Goal: Register for event/course

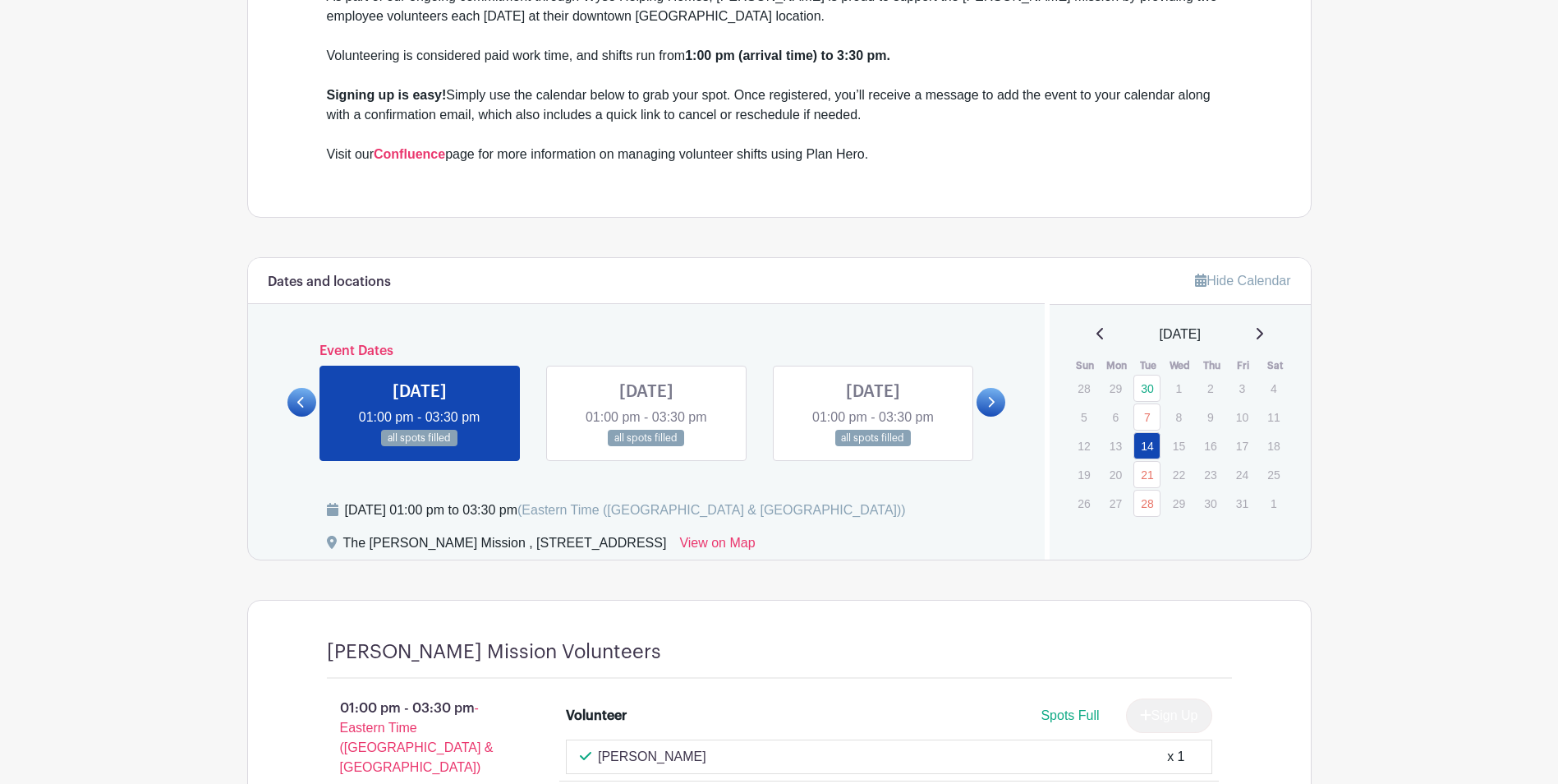
scroll to position [739, 0]
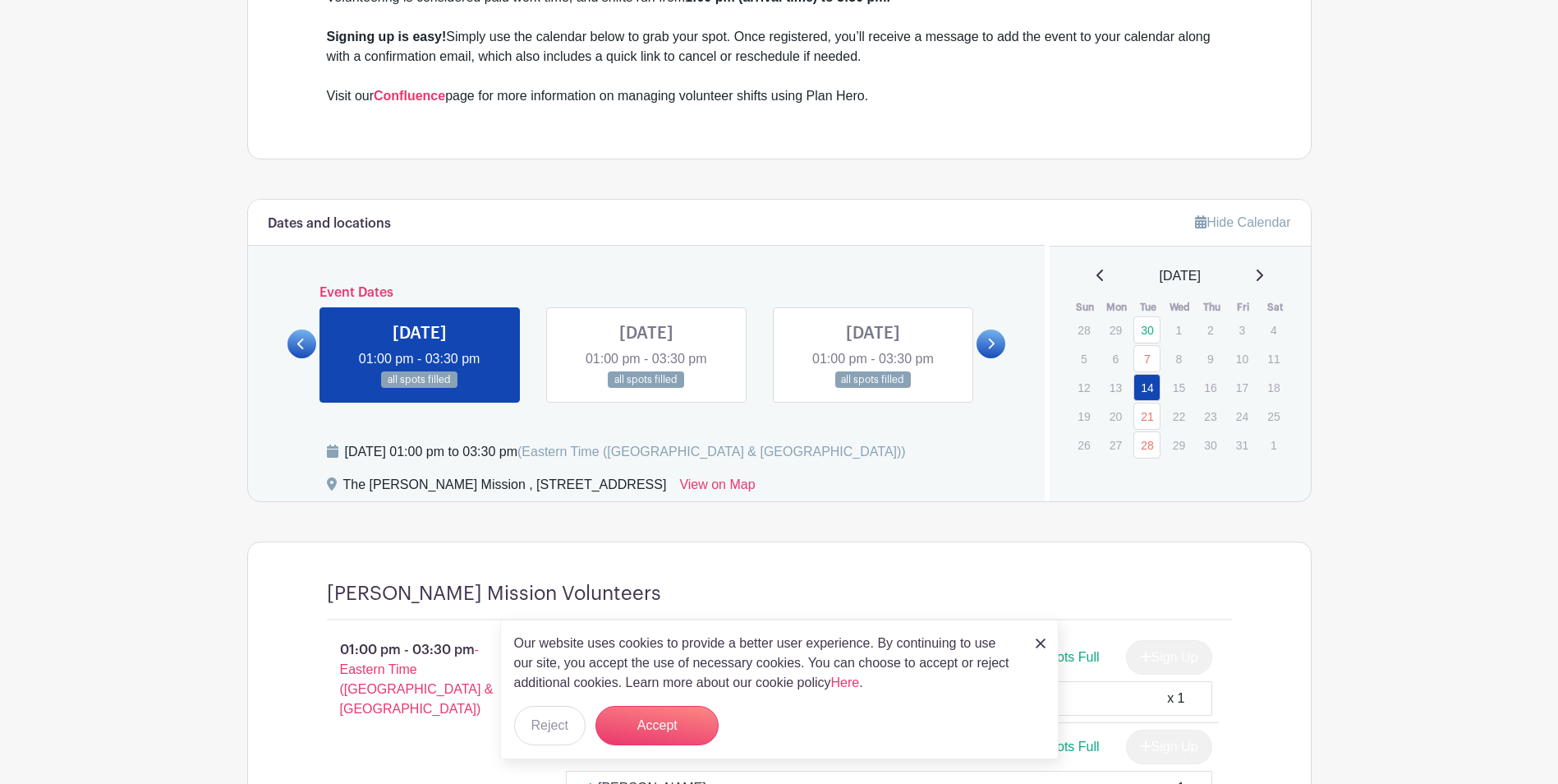
click at [994, 345] on icon at bounding box center [991, 344] width 7 height 13
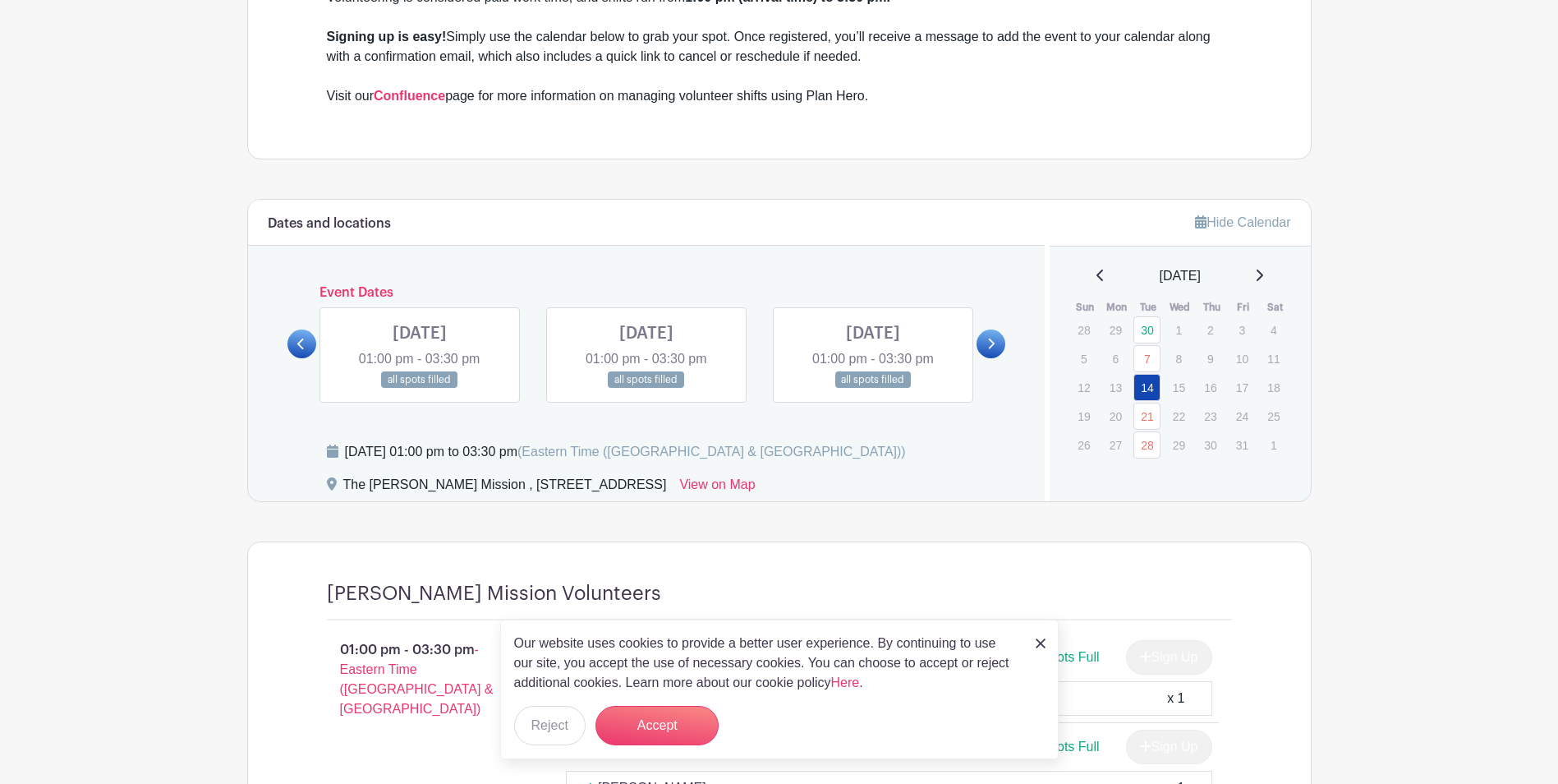
click at [994, 345] on icon at bounding box center [991, 344] width 7 height 13
click at [994, 349] on icon at bounding box center [991, 344] width 7 height 13
click at [294, 347] on link at bounding box center [302, 344] width 29 height 29
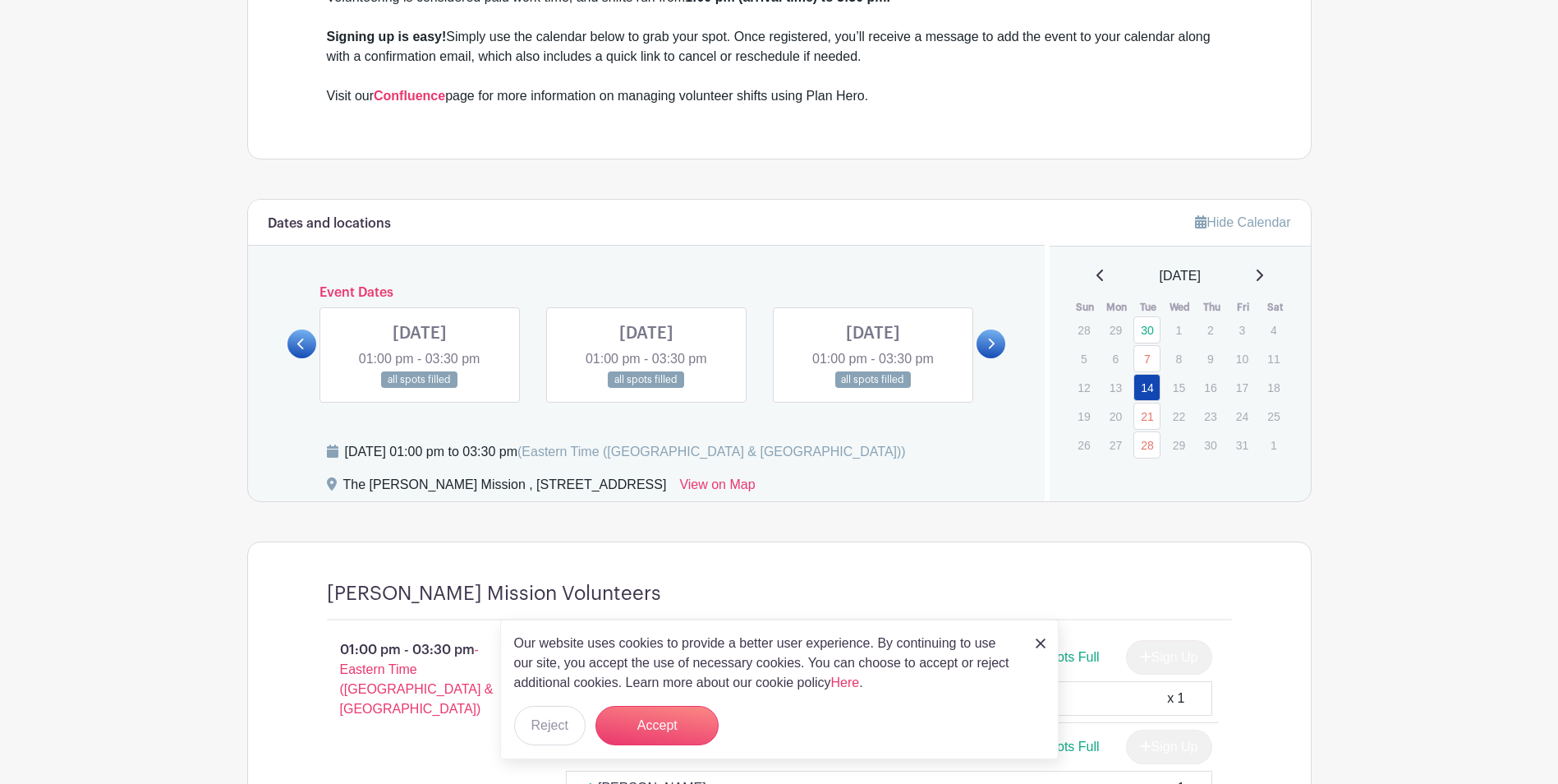
click at [294, 347] on link at bounding box center [302, 344] width 29 height 29
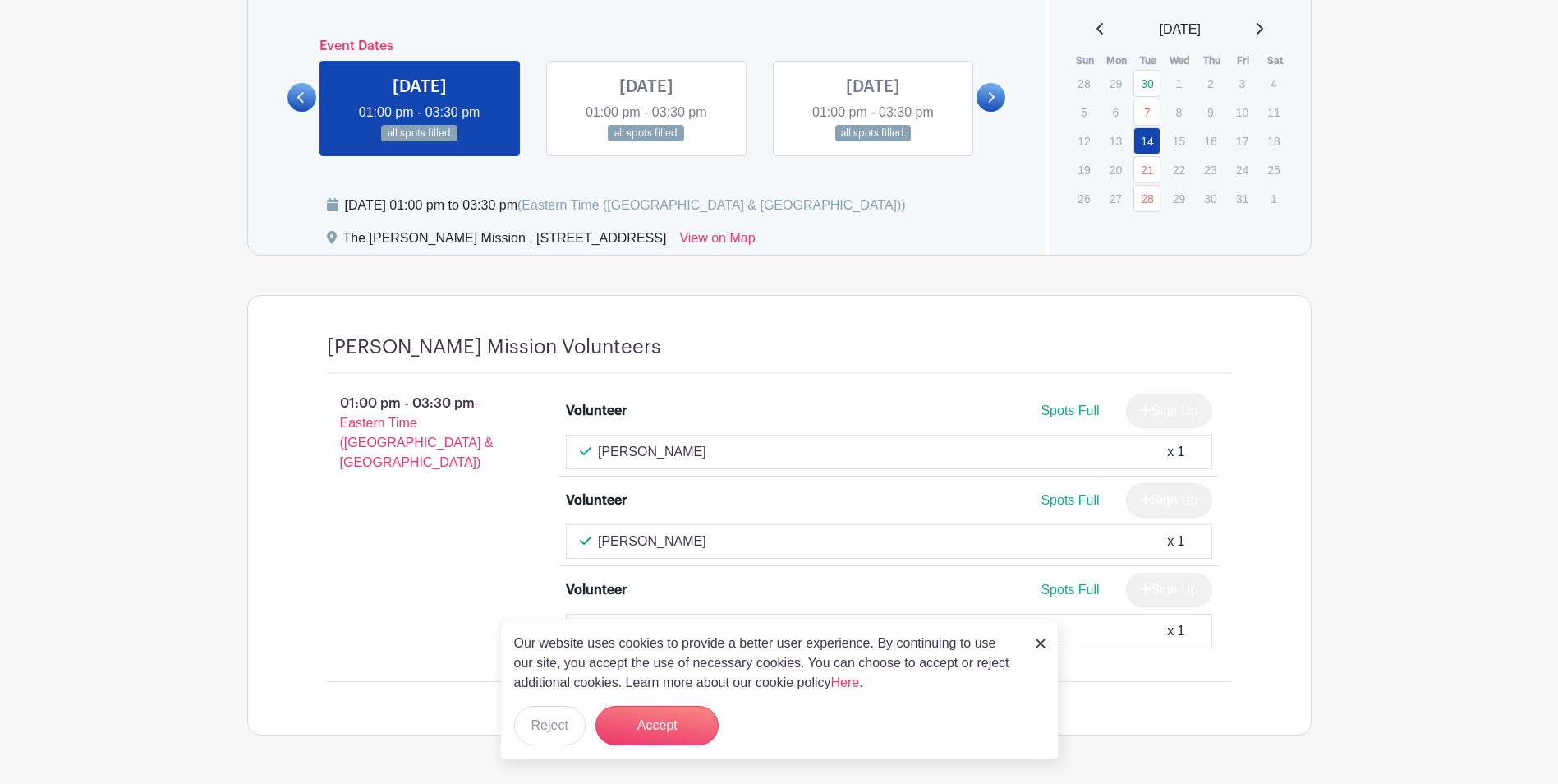
scroll to position [1040, 0]
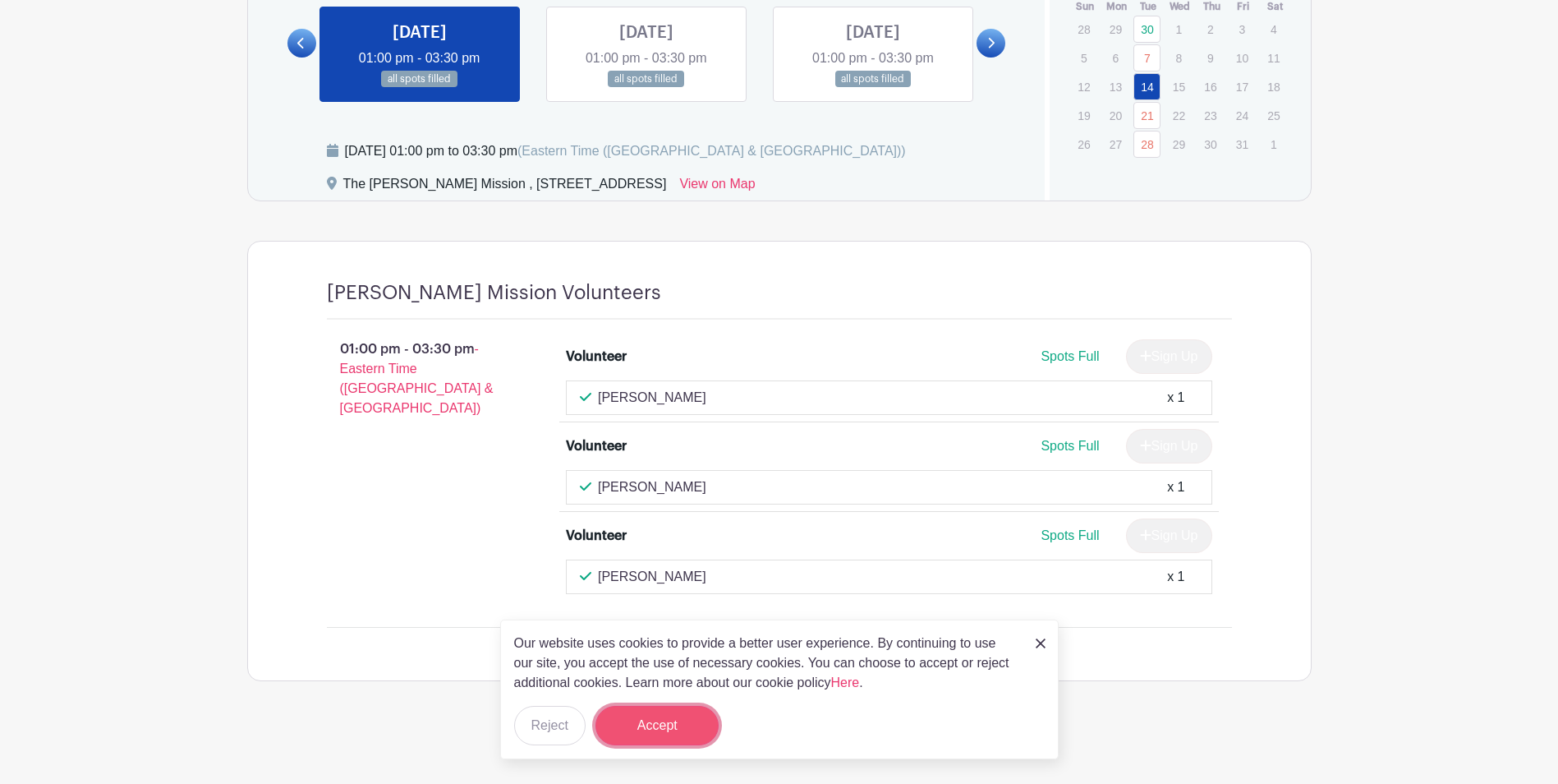
click at [677, 729] on button "Accept" at bounding box center [656, 725] width 123 height 39
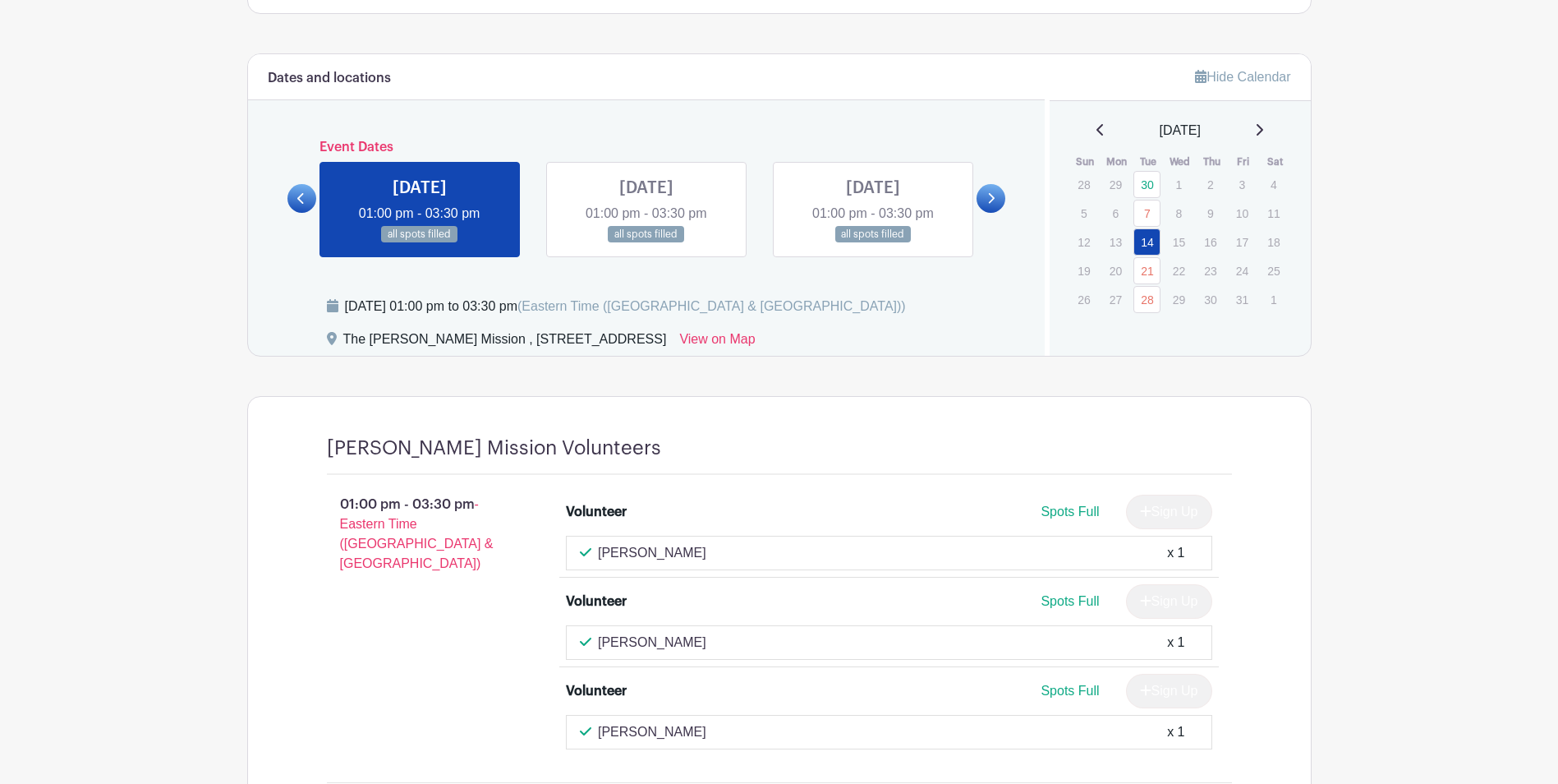
scroll to position [875, 0]
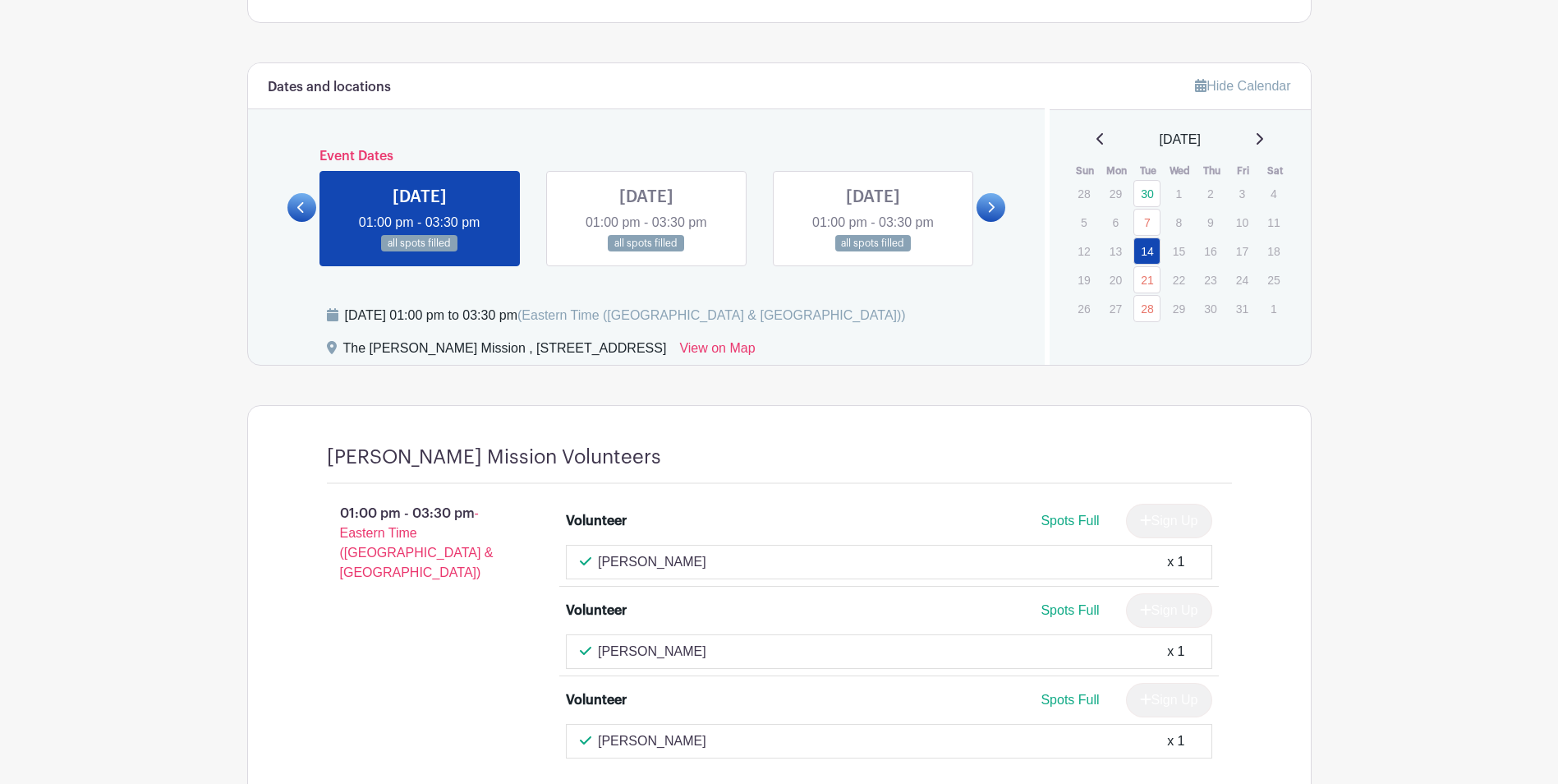
click at [646, 253] on link at bounding box center [646, 253] width 0 height 0
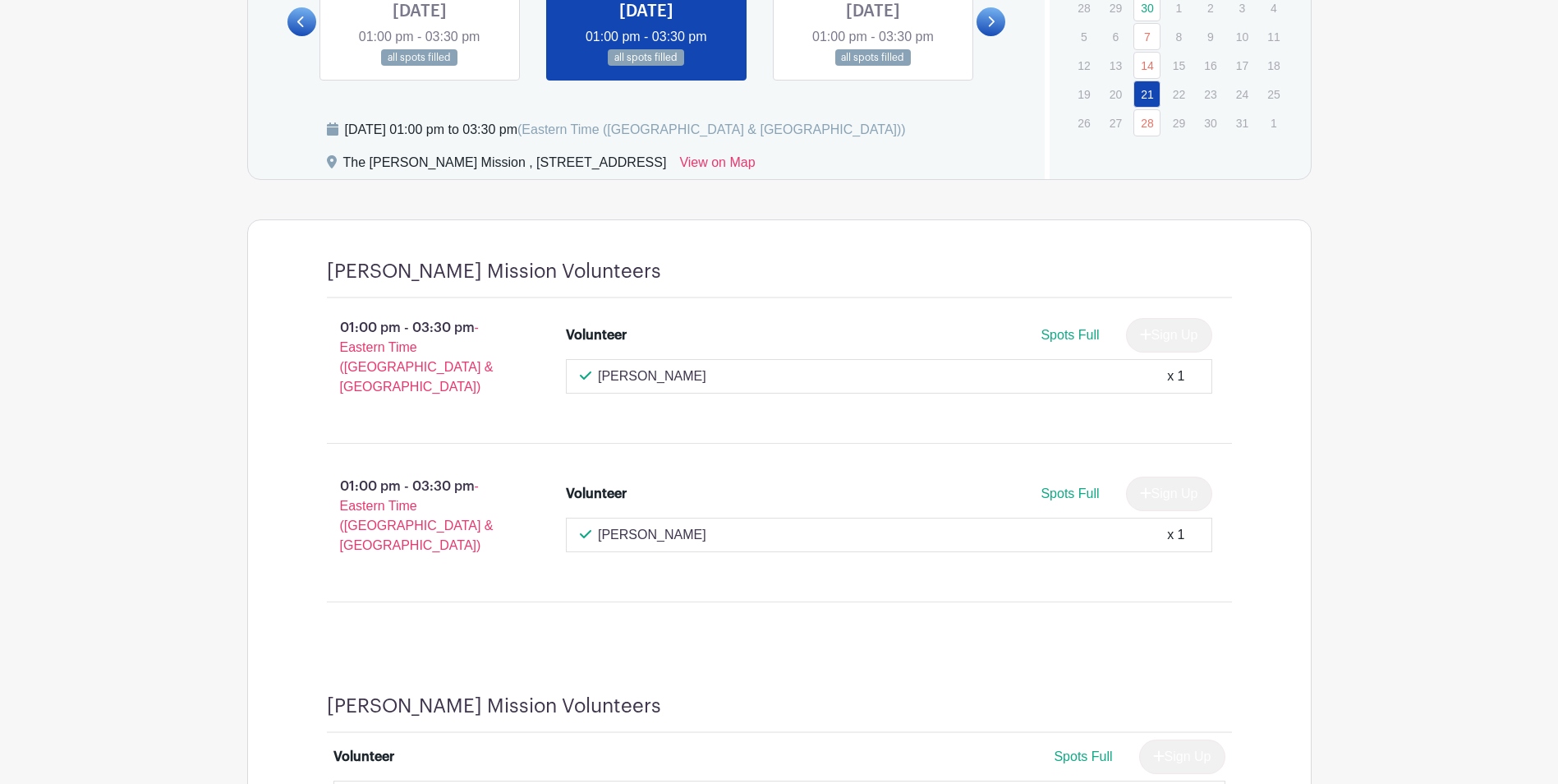
scroll to position [1046, 0]
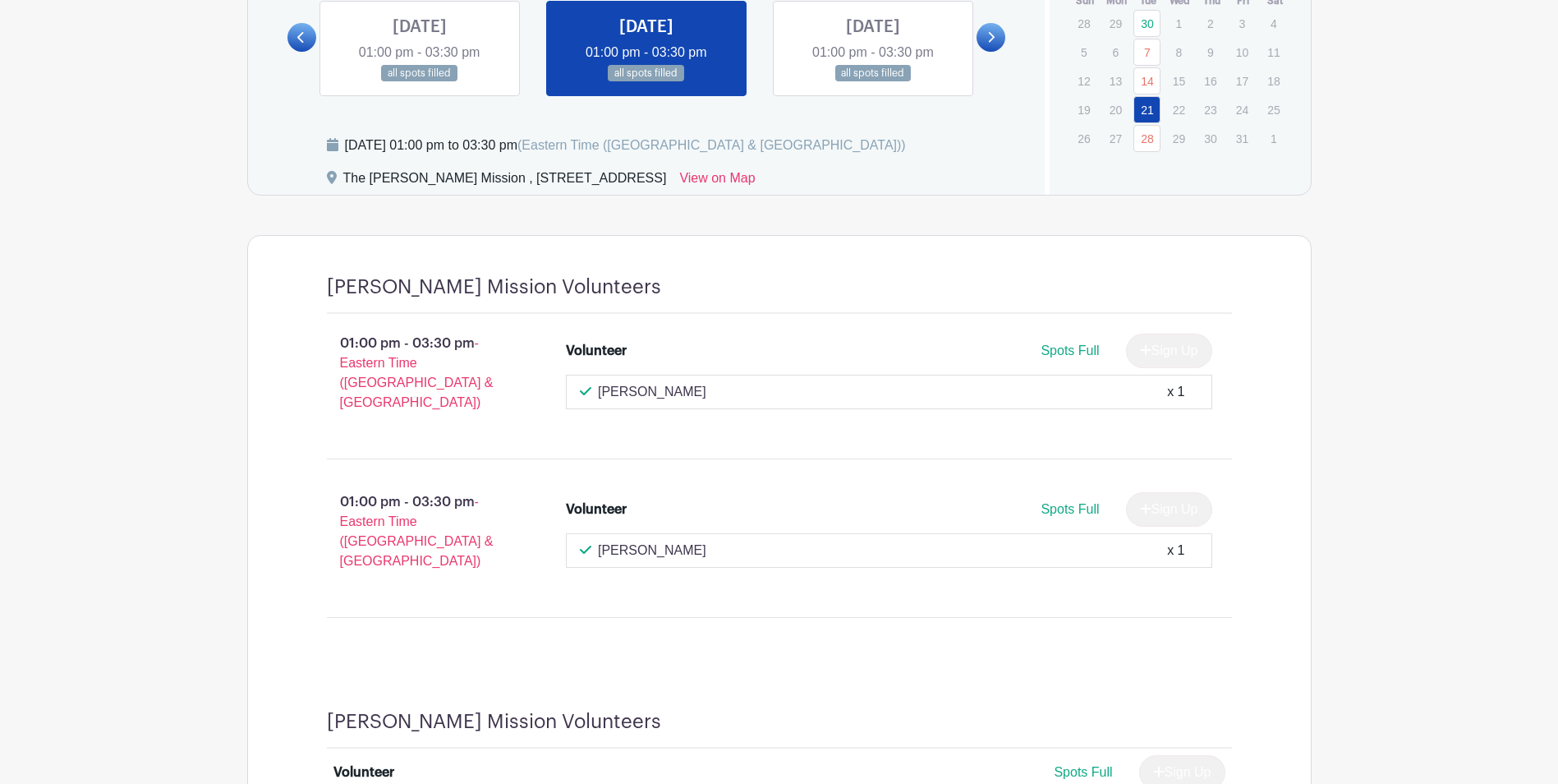
click at [873, 82] on link at bounding box center [873, 82] width 0 height 0
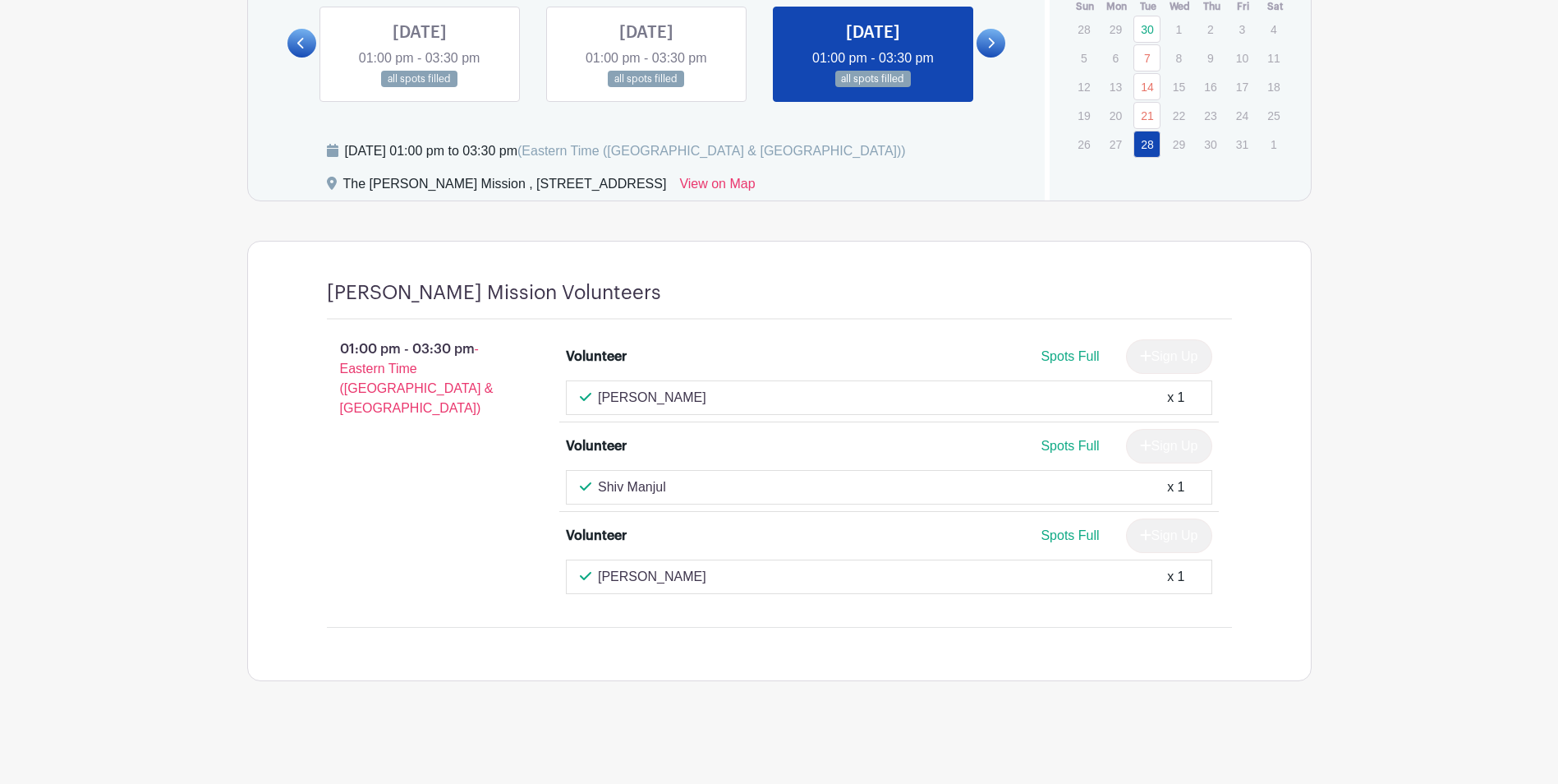
scroll to position [1040, 0]
click at [990, 46] on icon at bounding box center [991, 44] width 7 height 13
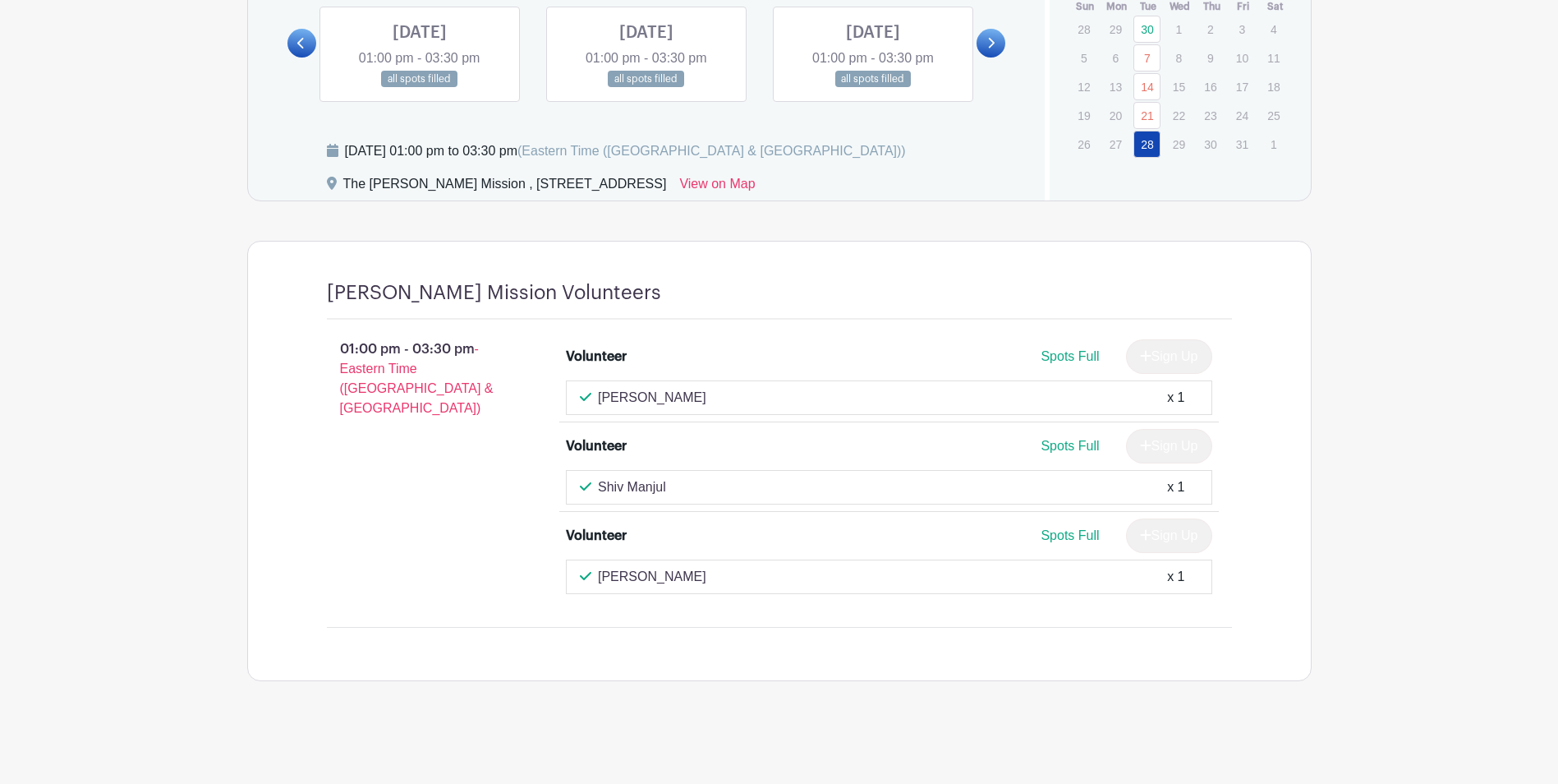
click at [419, 88] on link at bounding box center [419, 88] width 0 height 0
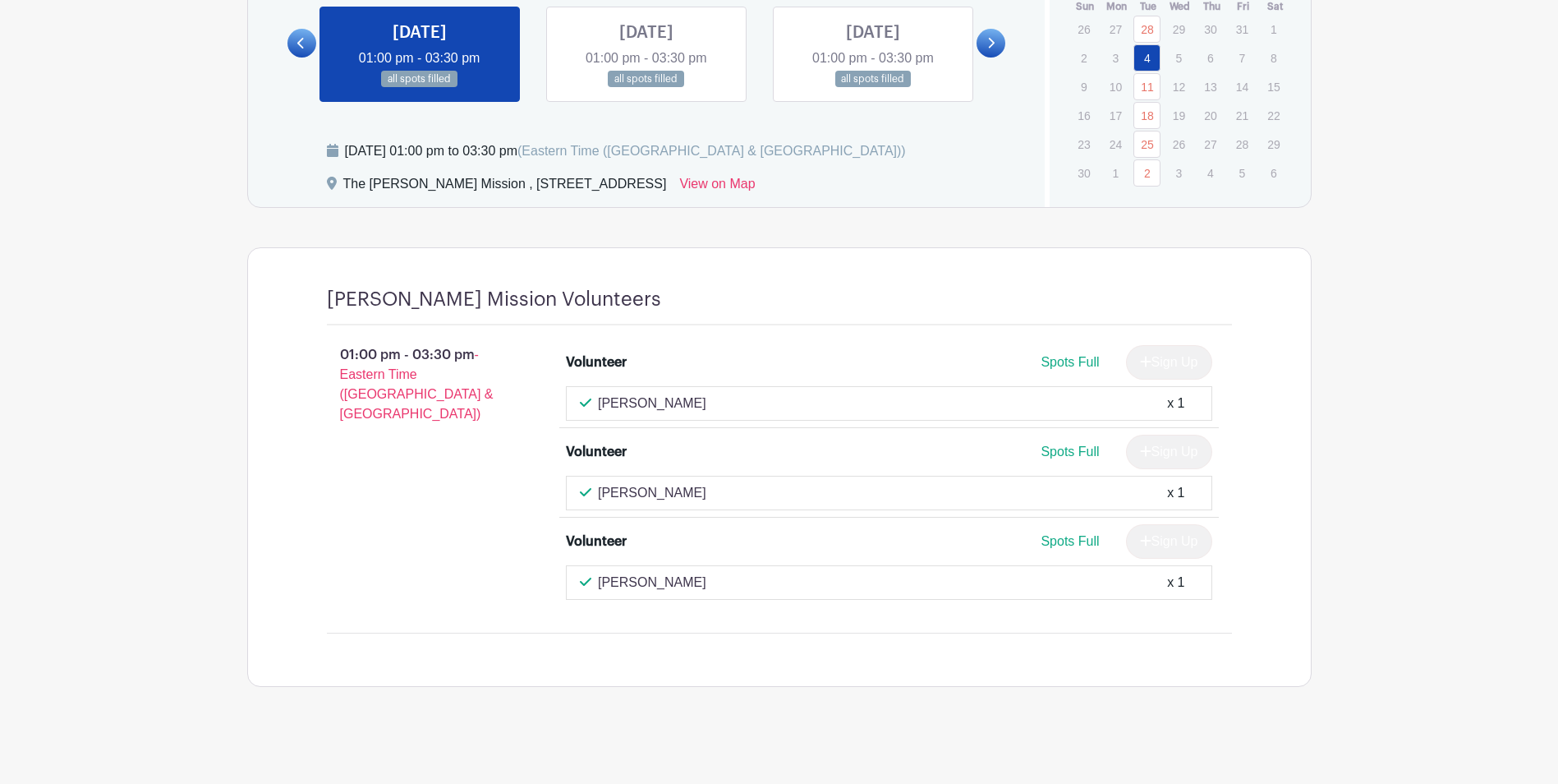
click at [646, 88] on link at bounding box center [646, 88] width 0 height 0
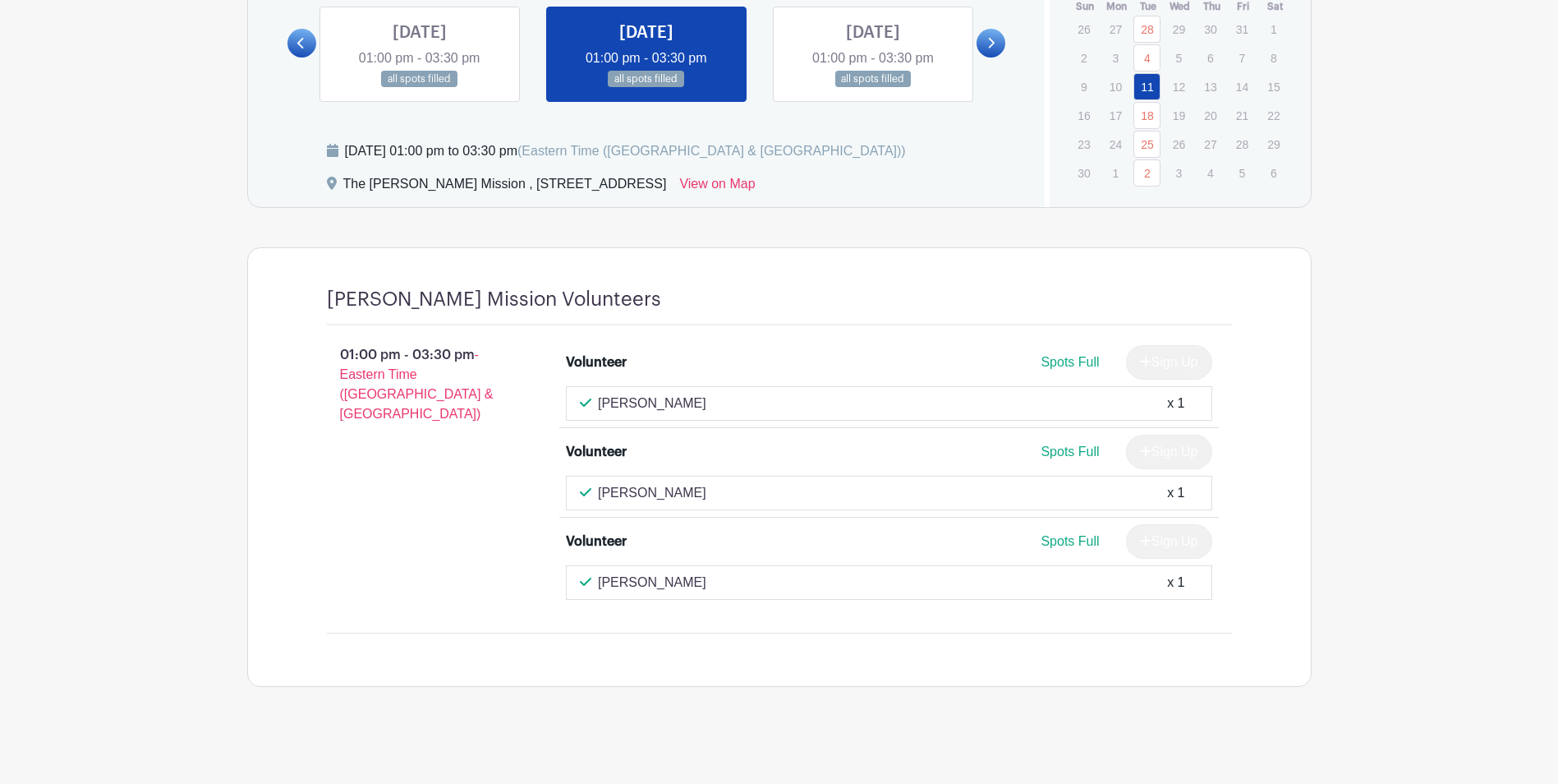
click at [873, 88] on link at bounding box center [873, 88] width 0 height 0
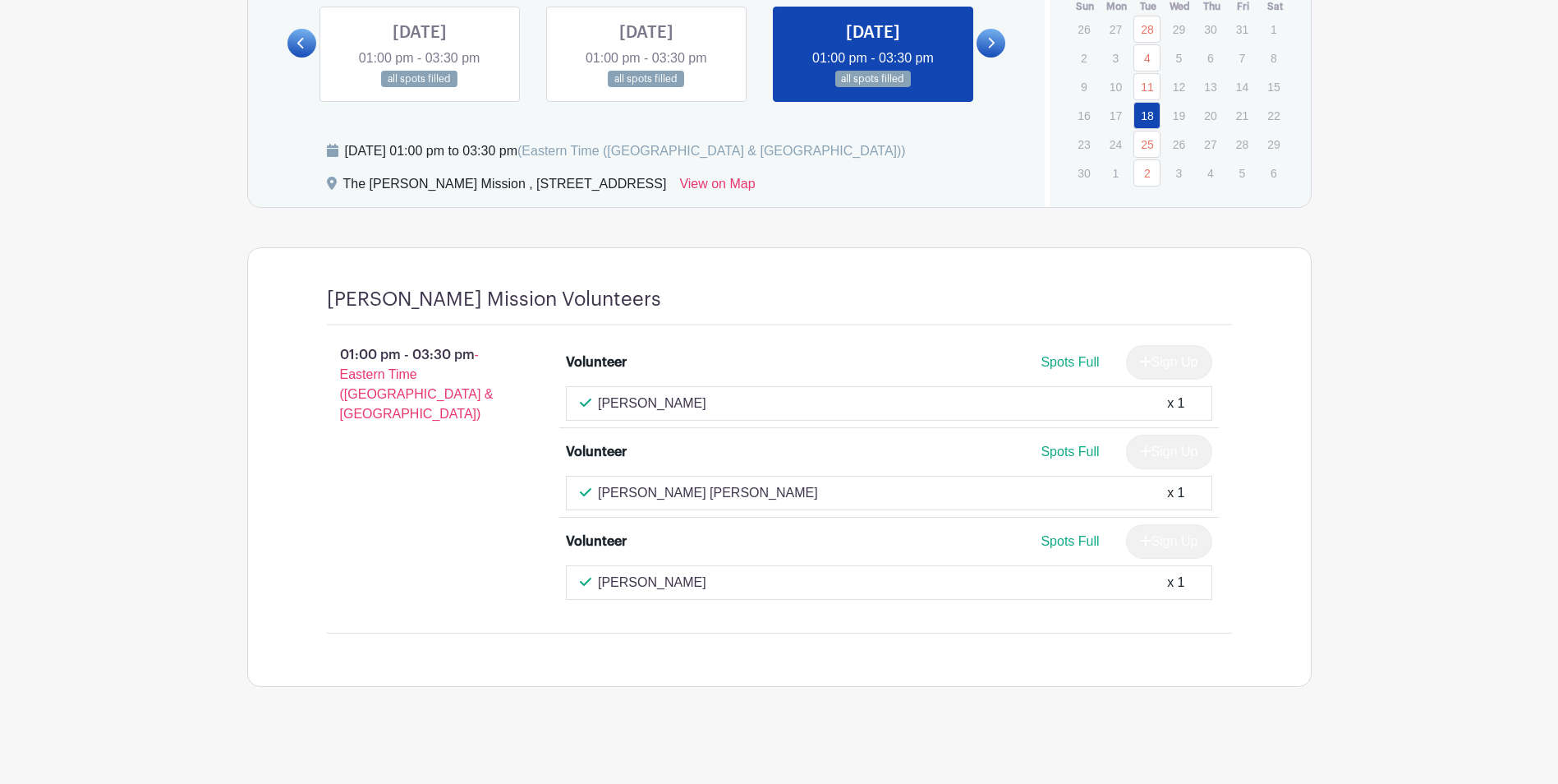
click at [987, 43] on icon at bounding box center [991, 44] width 7 height 13
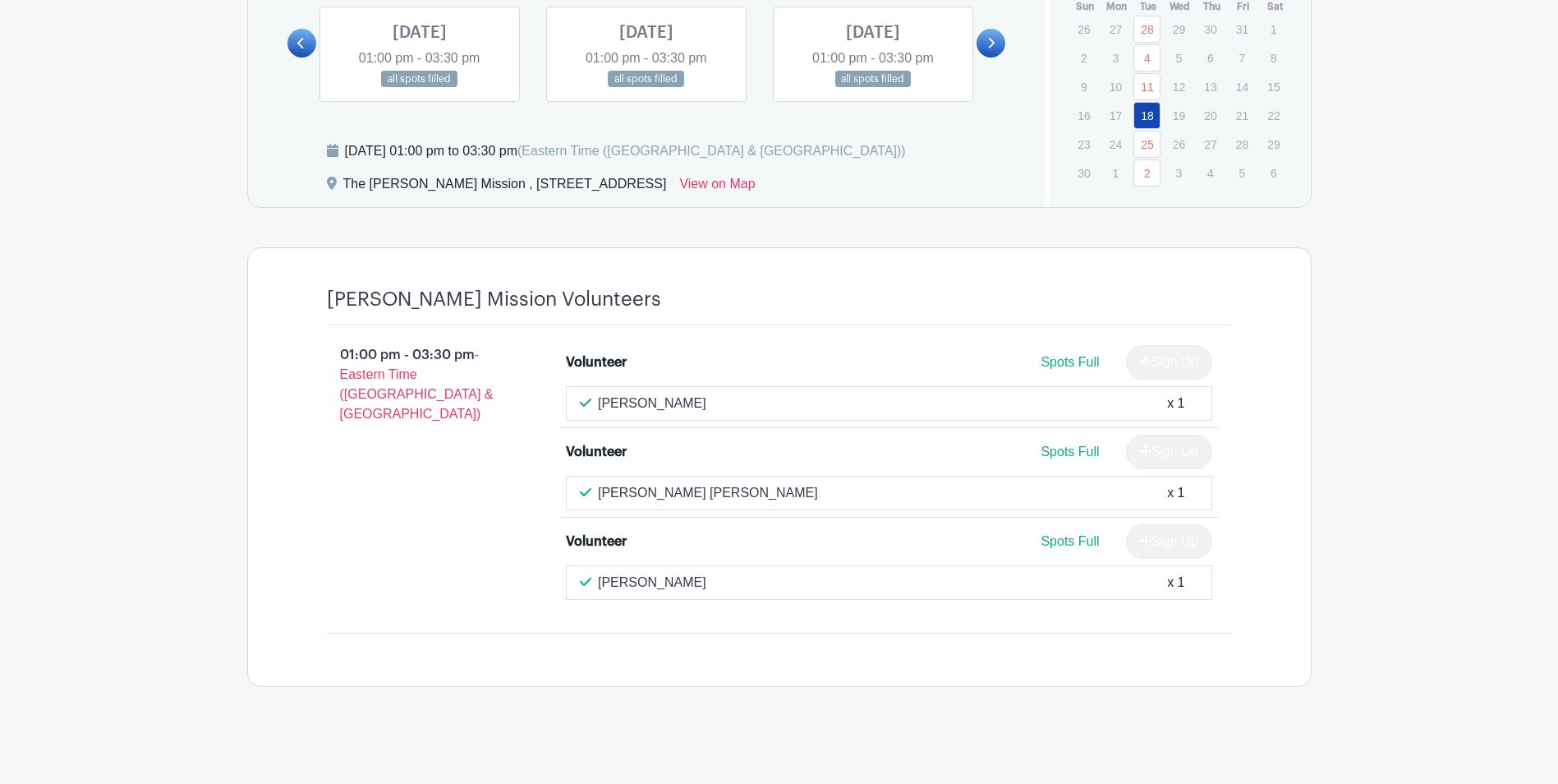
click at [419, 88] on link at bounding box center [419, 88] width 0 height 0
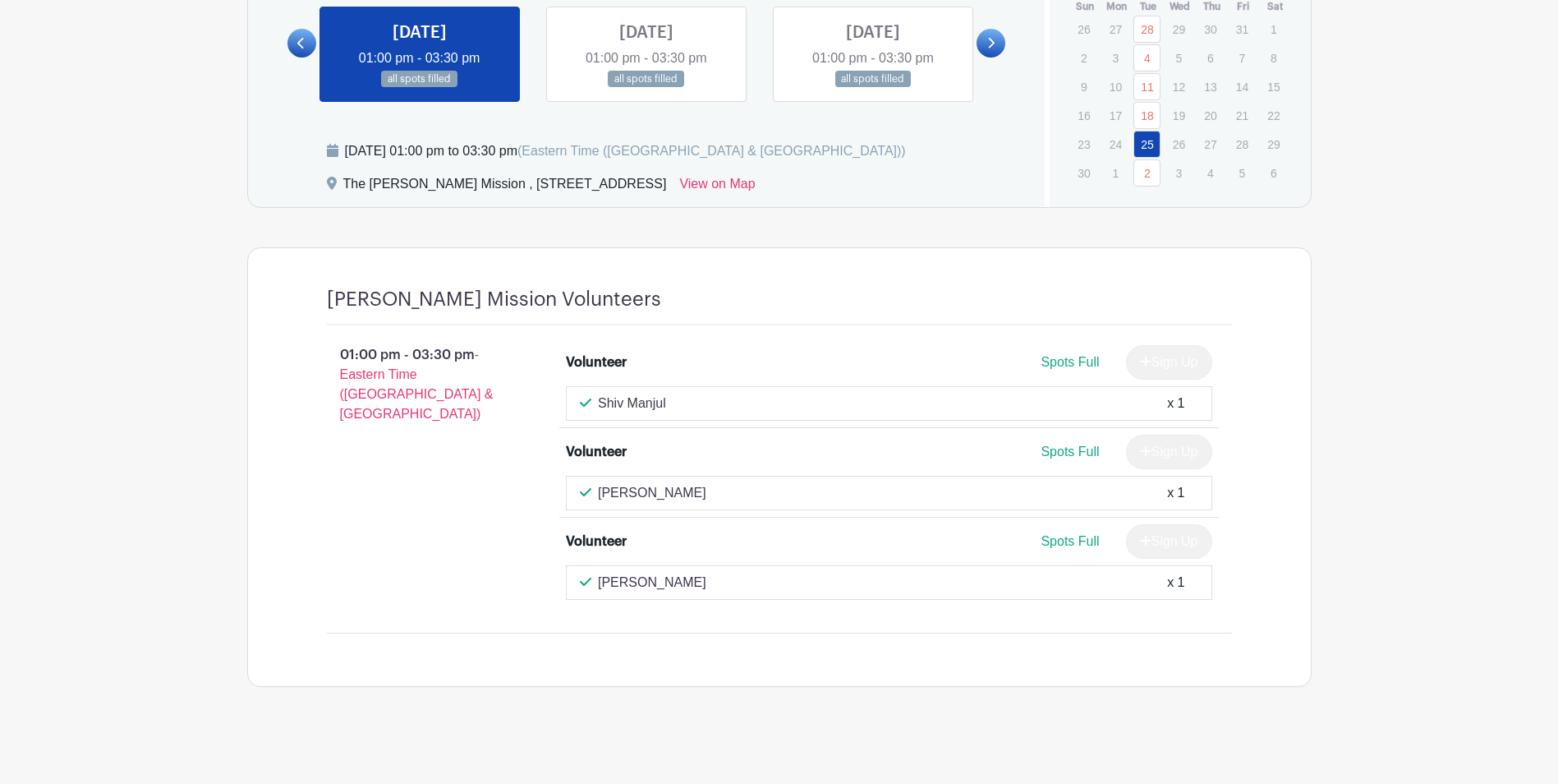
click at [646, 88] on link at bounding box center [646, 88] width 0 height 0
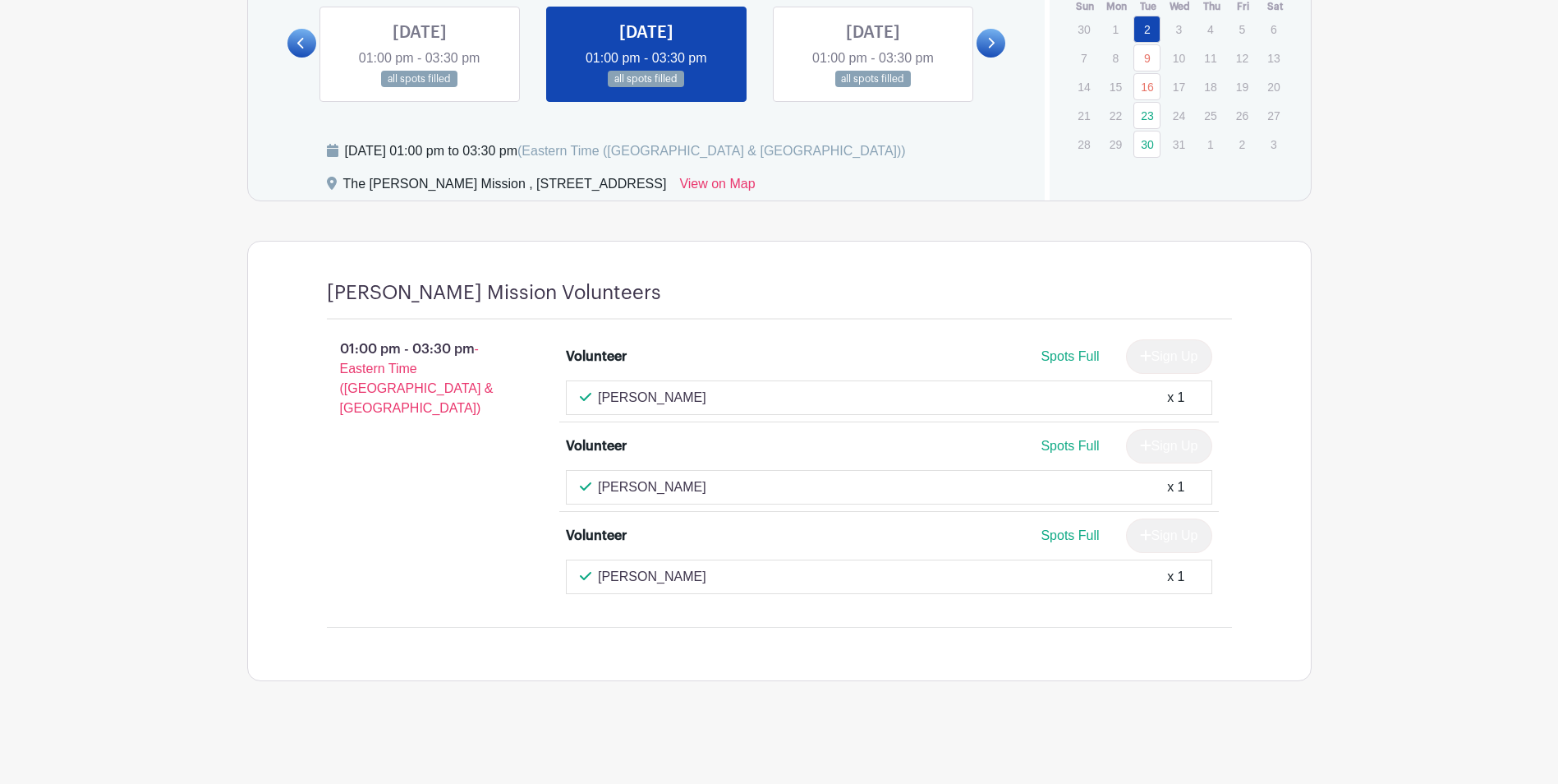
click at [873, 88] on link at bounding box center [873, 88] width 0 height 0
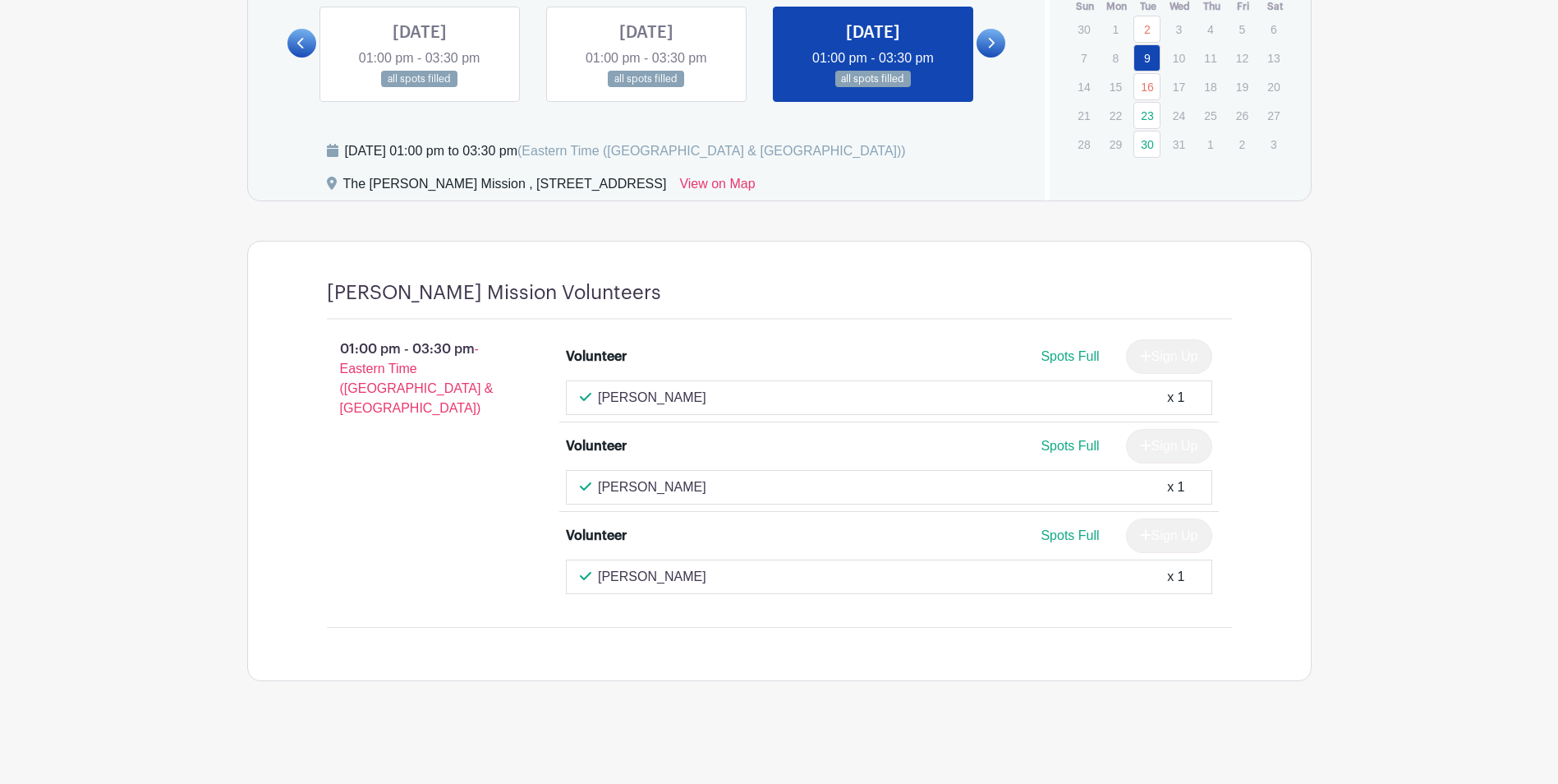
click at [996, 40] on link at bounding box center [991, 44] width 29 height 29
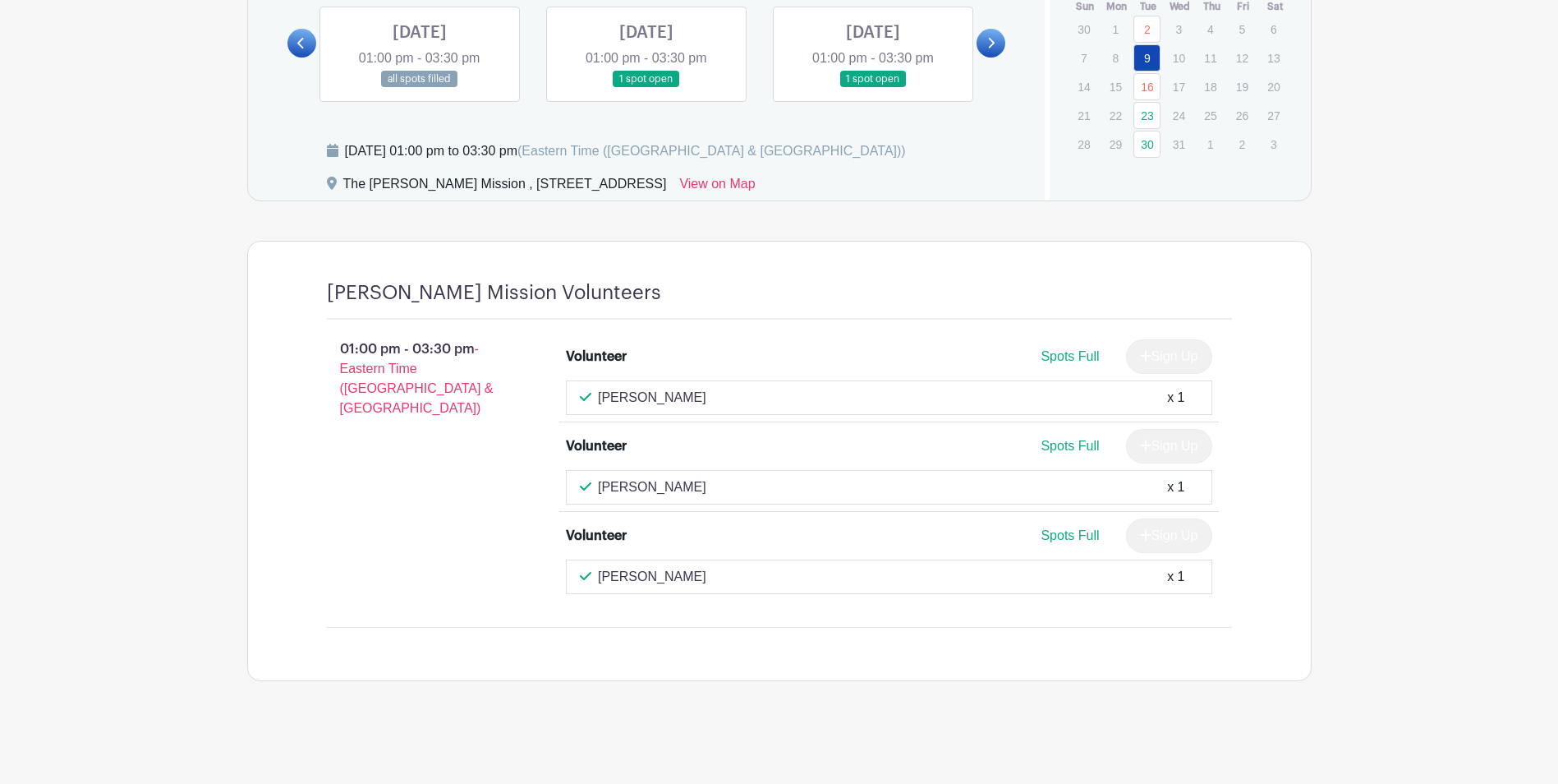
click at [419, 88] on link at bounding box center [419, 88] width 0 height 0
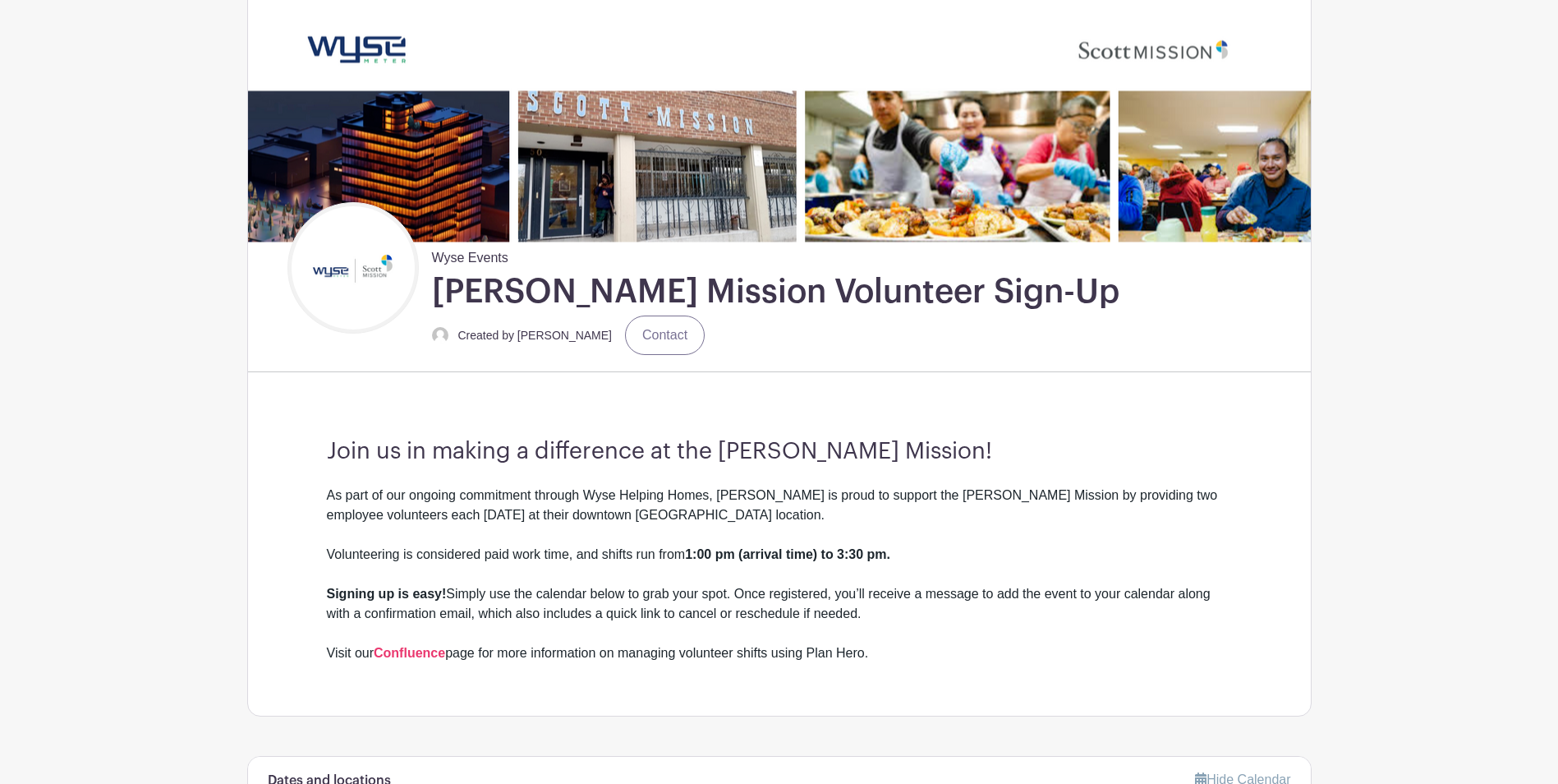
scroll to position [137, 0]
